Goal: Transaction & Acquisition: Purchase product/service

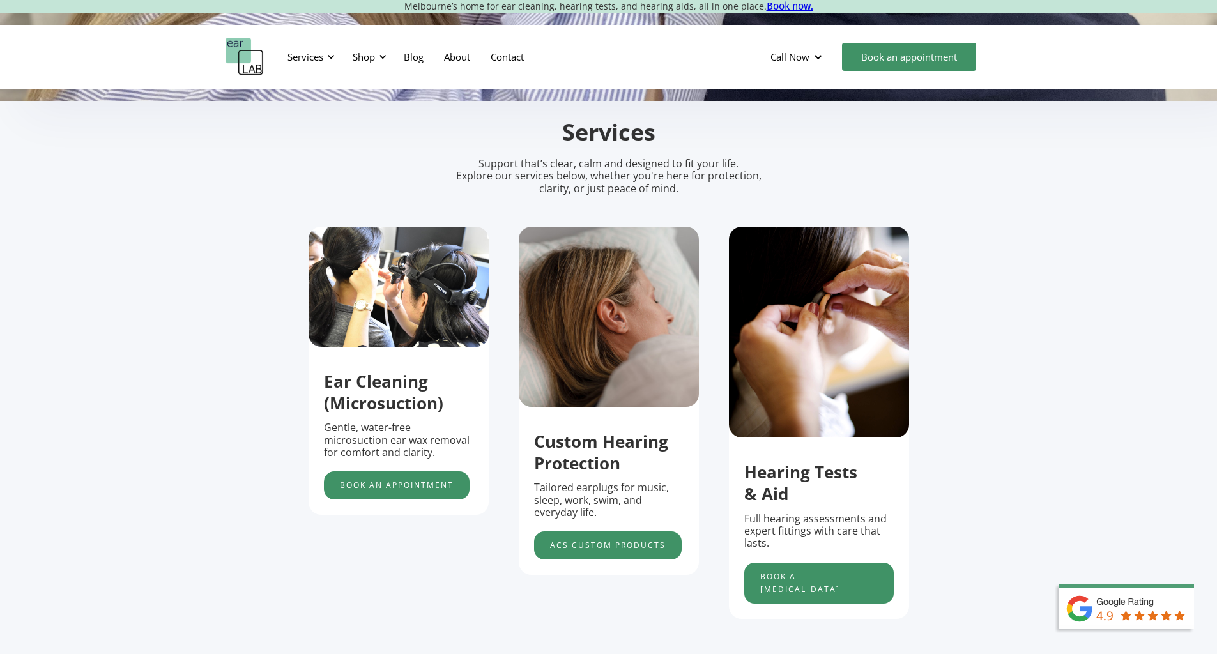
scroll to position [383, 0]
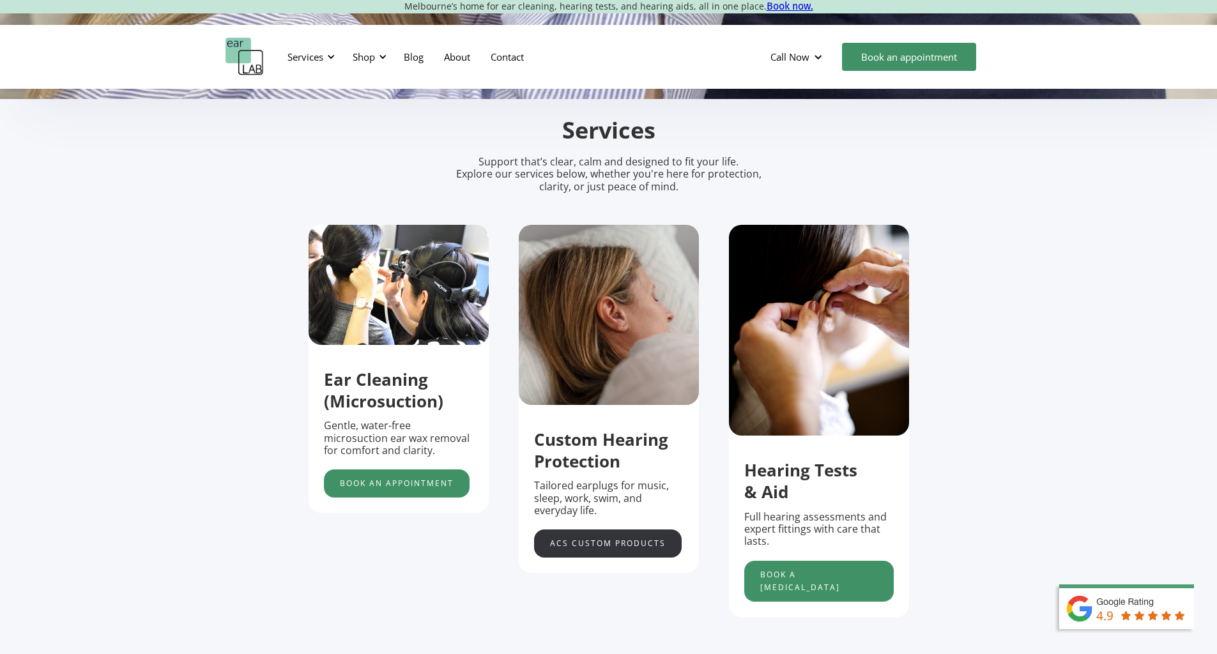
click at [601, 551] on link "acs custom products" at bounding box center [608, 544] width 148 height 28
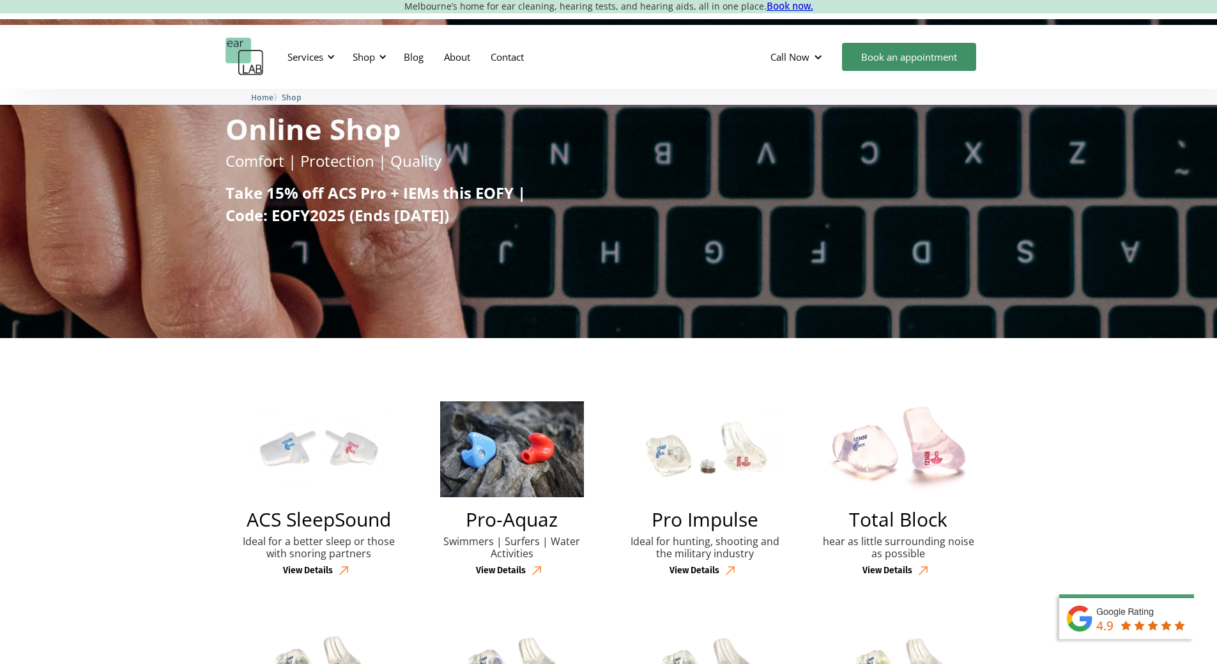
scroll to position [128, 0]
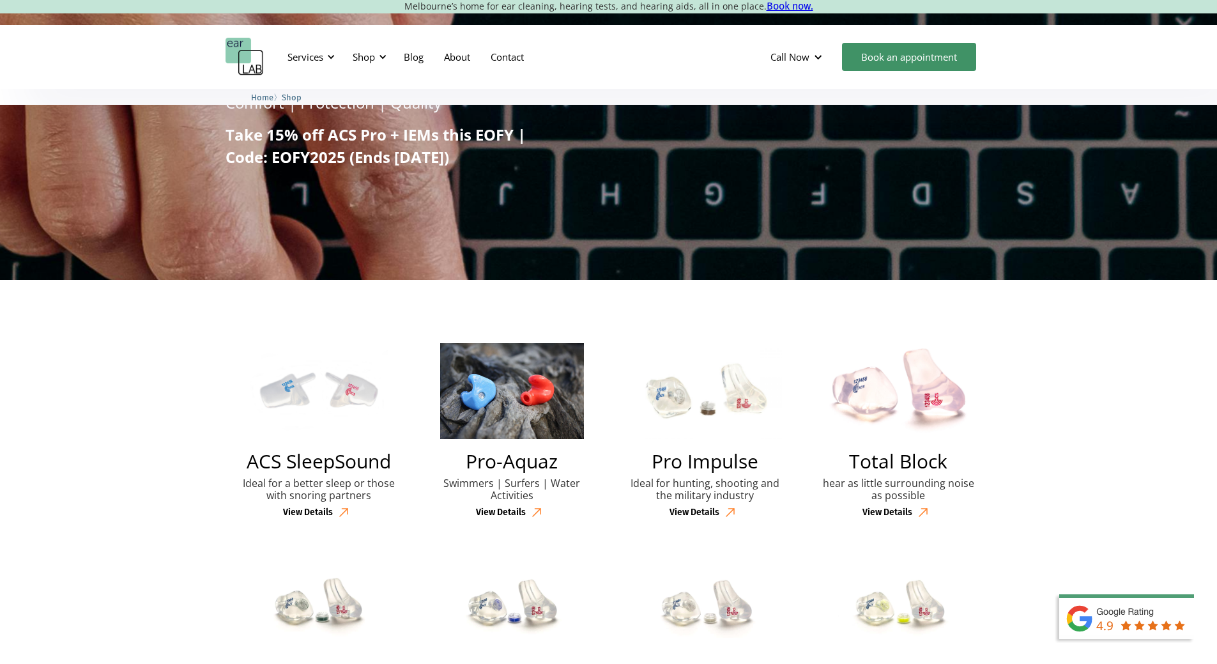
click at [313, 463] on h2 "ACS SleepSound" at bounding box center [319, 461] width 144 height 19
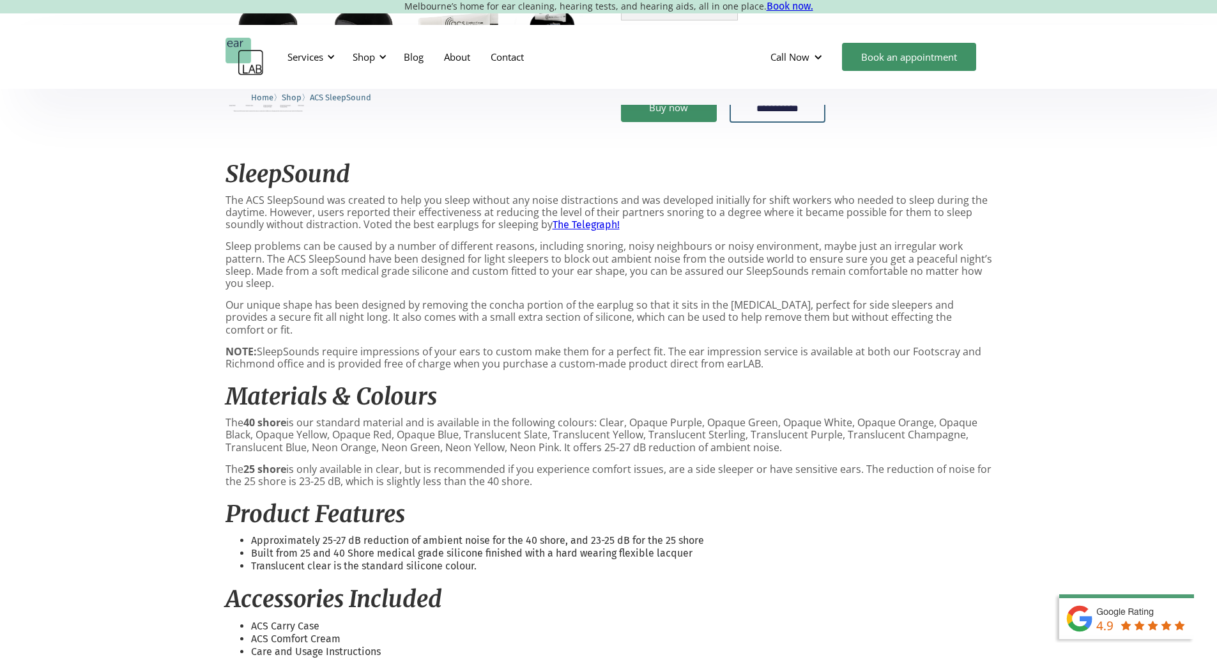
scroll to position [447, 0]
